Goal: Find specific page/section: Find specific page/section

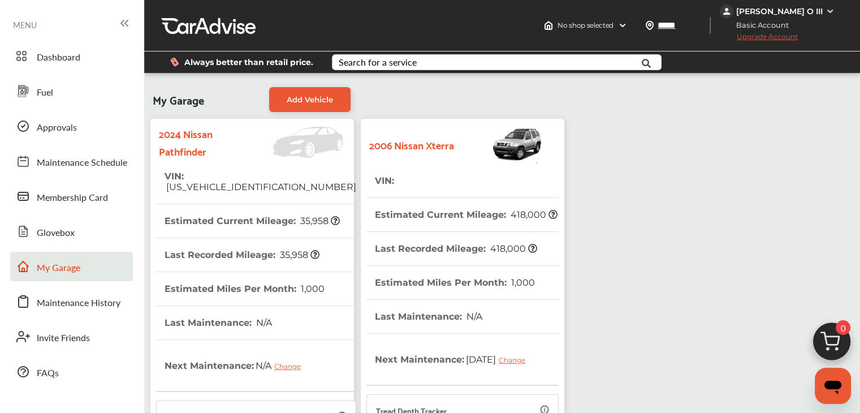
click at [657, 224] on div "My Garage Add Vehicle 2024 Nissan Pathfinder VIN : [US_VEHICLE_IDENTIFICATION_N…" at bounding box center [502, 358] width 711 height 554
click at [49, 167] on span "Maintenance Schedule" at bounding box center [82, 163] width 91 height 15
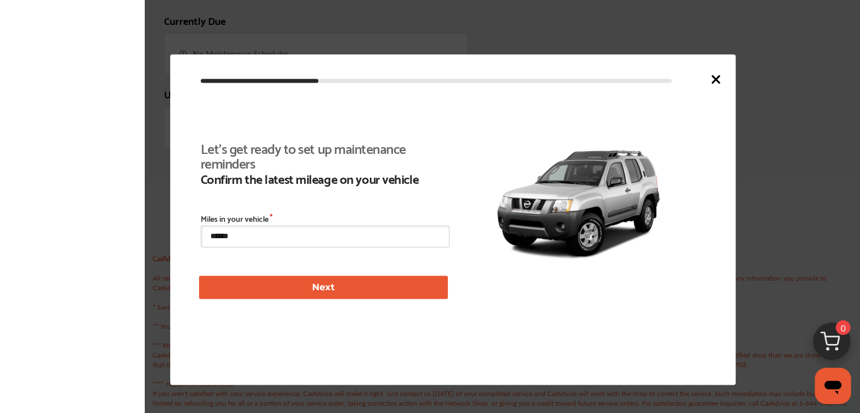
scroll to position [118, 0]
click at [713, 78] on icon at bounding box center [716, 79] width 7 height 7
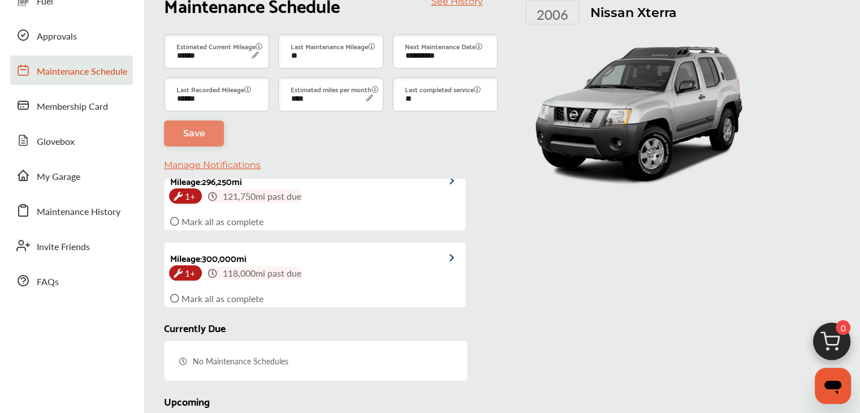
scroll to position [0, 0]
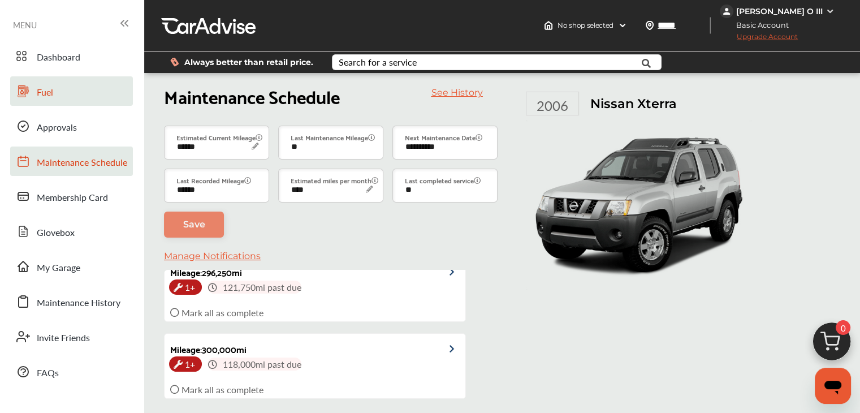
click at [54, 88] on link "Fuel" at bounding box center [71, 90] width 123 height 29
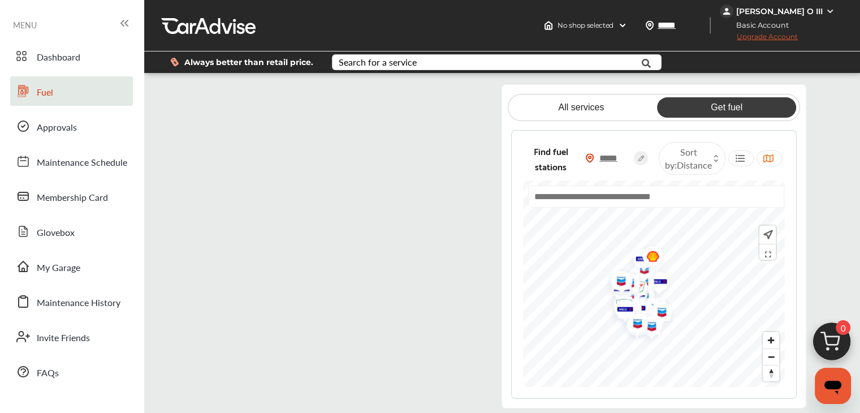
click at [310, 130] on flutter-view at bounding box center [341, 245] width 286 height 322
click at [321, 128] on flutter-view at bounding box center [341, 245] width 286 height 322
click at [717, 106] on link "Get fuel" at bounding box center [726, 107] width 139 height 20
click at [702, 152] on span "Sort by : Distance" at bounding box center [688, 158] width 47 height 26
click at [713, 158] on div at bounding box center [716, 158] width 9 height 9
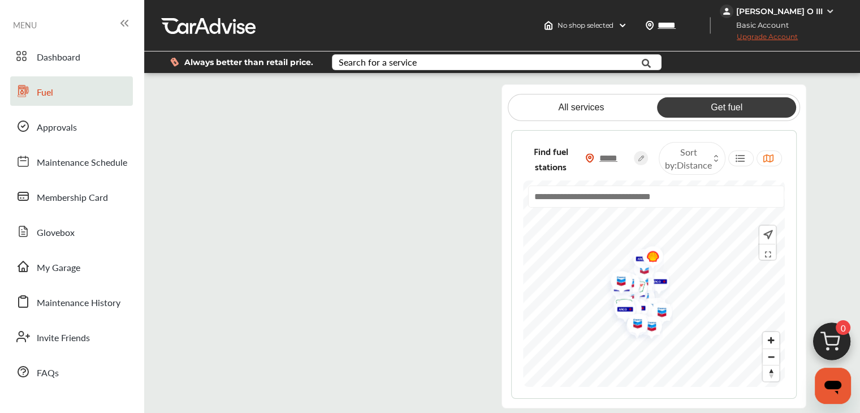
click at [857, 153] on div "All services Get fuel Find fuel stations ***** Sort by : Distance" at bounding box center [502, 246] width 716 height 324
click at [744, 160] on icon at bounding box center [740, 158] width 11 height 9
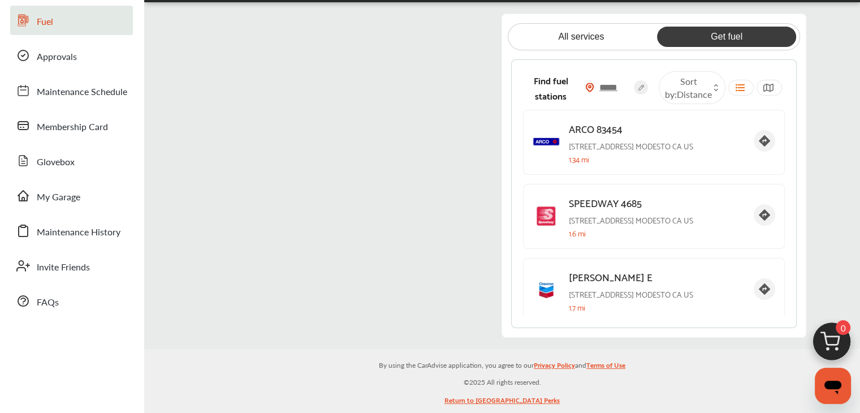
scroll to position [78, 0]
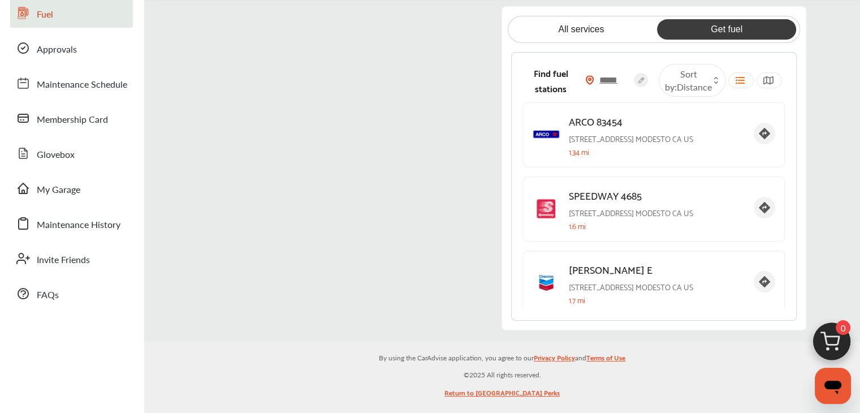
click at [434, 21] on flutter-view at bounding box center [341, 167] width 286 height 322
click at [416, 15] on flutter-view at bounding box center [341, 167] width 286 height 322
click at [253, 129] on flutter-view at bounding box center [341, 167] width 286 height 322
click at [213, 25] on flutter-view at bounding box center [341, 167] width 286 height 322
click at [210, 19] on flutter-view at bounding box center [341, 167] width 286 height 322
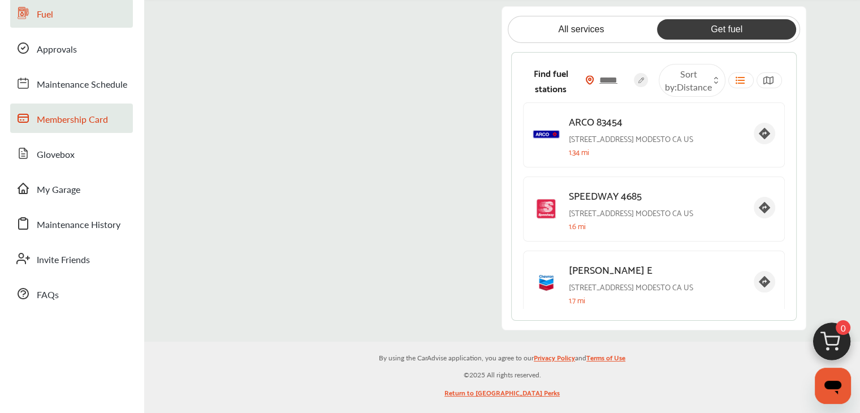
click at [62, 115] on span "Membership Card" at bounding box center [72, 120] width 71 height 15
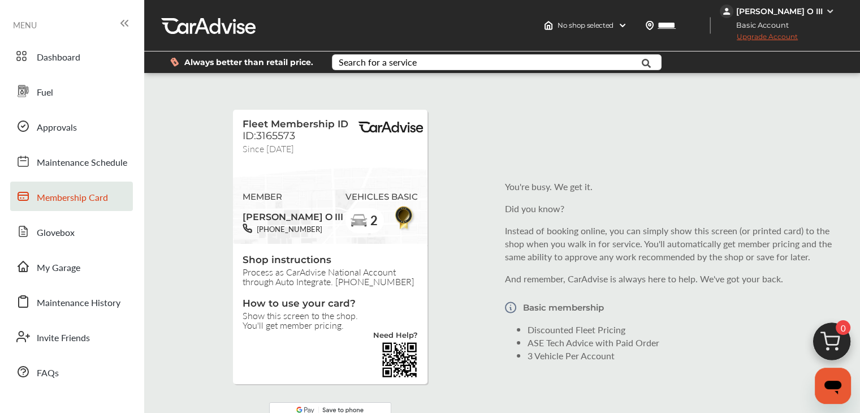
click at [428, 237] on div "Fleet Membership ID ID:3165573 Since [DATE] MEMBER [PERSON_NAME] O III [PHONE_N…" at bounding box center [330, 242] width 203 height 292
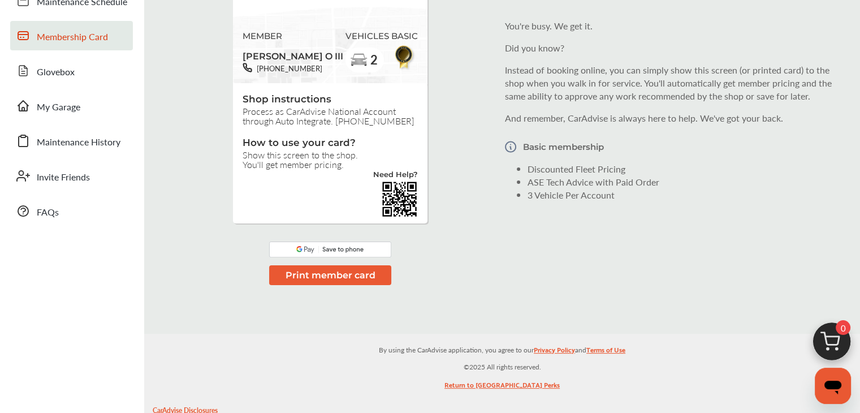
scroll to position [157, 0]
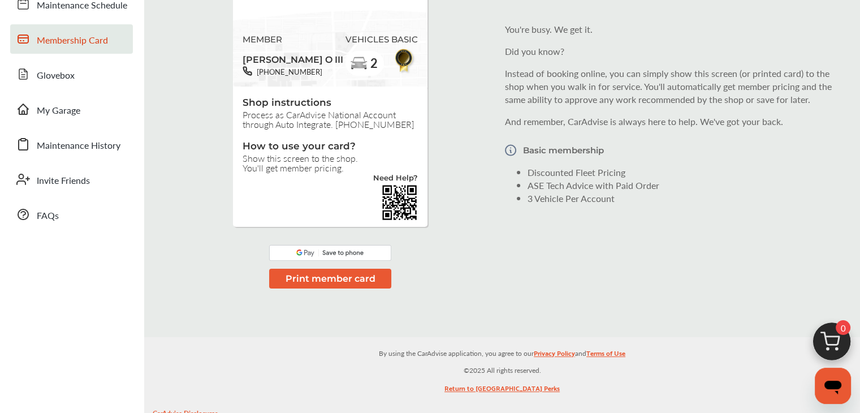
click at [756, 257] on div "Fleet Membership ID ID:3165573 Since [DATE] MEMBER [PERSON_NAME] O III [PHONE_N…" at bounding box center [502, 113] width 711 height 379
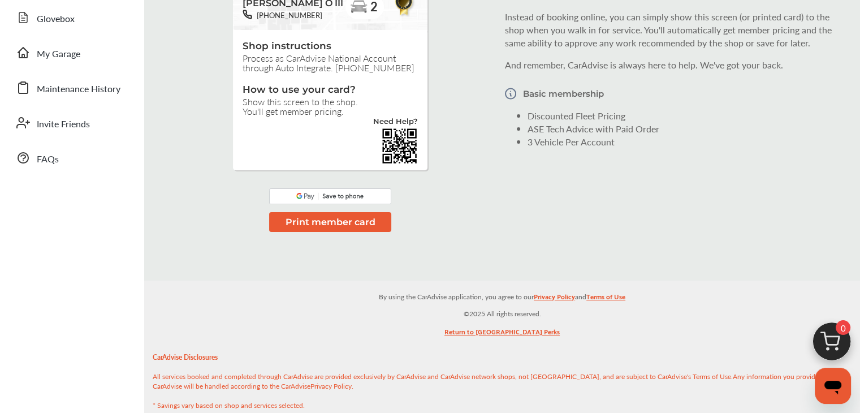
scroll to position [0, 0]
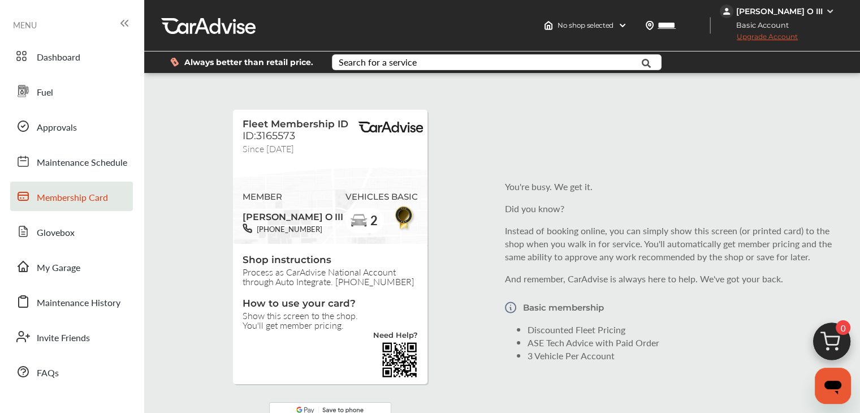
click at [493, 289] on div "Fleet Membership ID ID:3165573 Since [DATE] MEMBER [PERSON_NAME] O III [PHONE_N…" at bounding box center [502, 270] width 711 height 379
drag, startPoint x: 711, startPoint y: 253, endPoint x: 734, endPoint y: 347, distance: 97.3
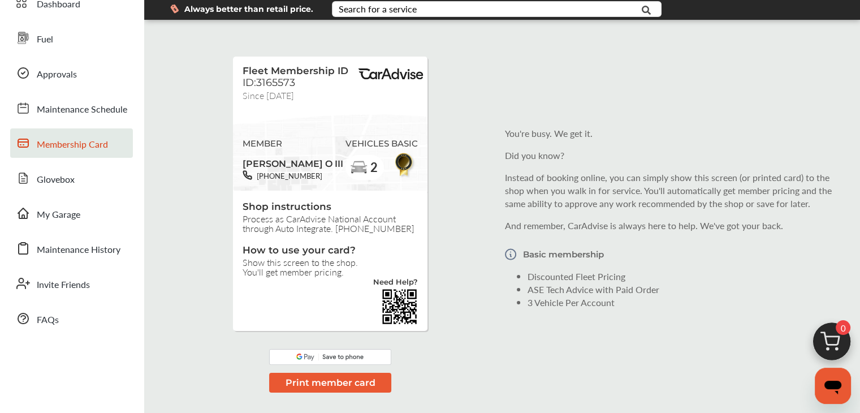
drag, startPoint x: 724, startPoint y: 337, endPoint x: 725, endPoint y: 366, distance: 29.4
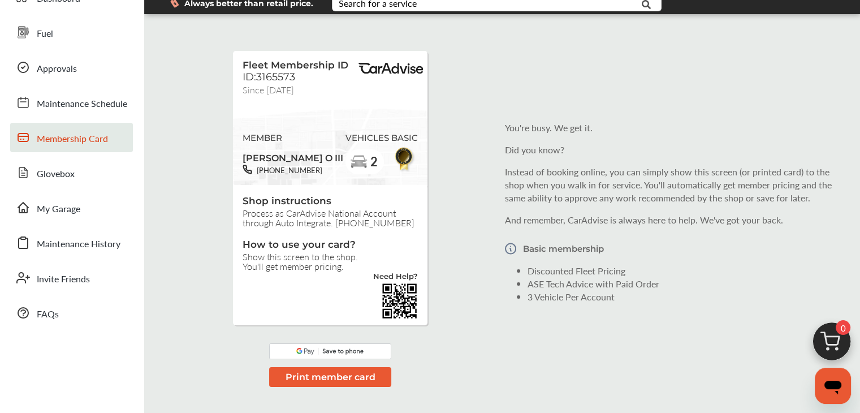
click at [276, 131] on div "MEMBER [PERSON_NAME] [PHONE_NUMBER]" at bounding box center [293, 149] width 101 height 51
drag, startPoint x: 276, startPoint y: 131, endPoint x: 749, endPoint y: 205, distance: 478.8
click at [749, 205] on div "You're busy. We get it. Did you know? Instead of booking online, you can simply…" at bounding box center [674, 212] width 338 height 200
